Goal: Task Accomplishment & Management: Complete application form

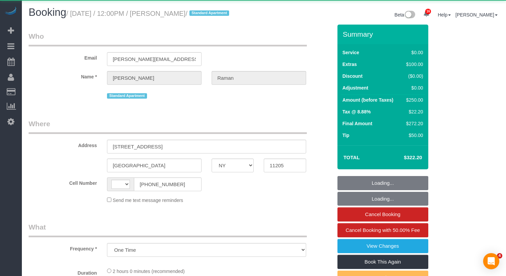
select select "NY"
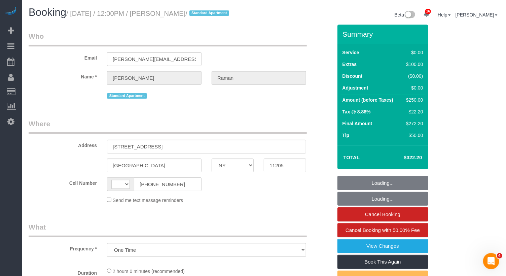
select select "string:[GEOGRAPHIC_DATA]"
select select "spot1"
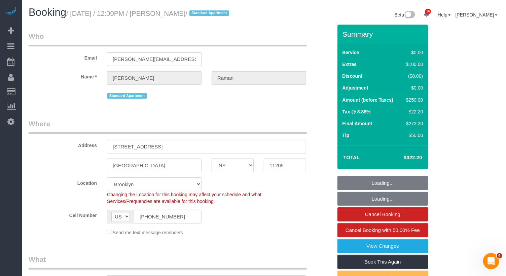
select select "object:882"
select select "spot57"
select select "number:59"
select select "number:73"
select select "number:15"
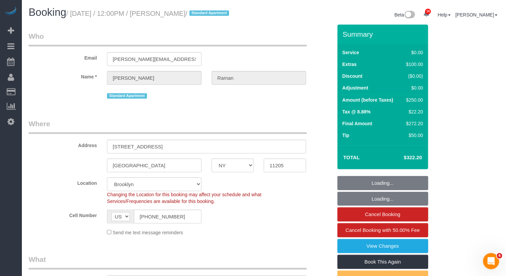
select select "number:5"
select select "string:stripe-pm_1RdxiG4VGloSiKo7b9FUQTSj"
